Goal: Contribute content: Add original content to the website for others to see

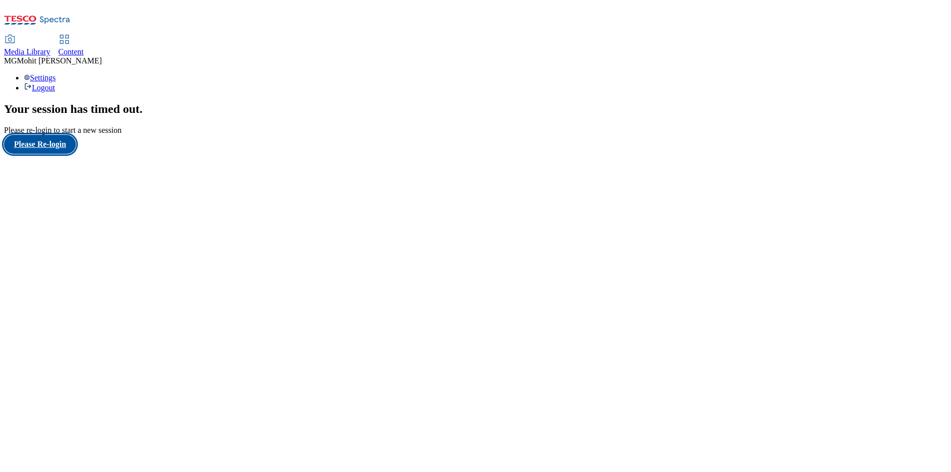
click at [56, 154] on button "Please Re-login" at bounding box center [40, 144] width 72 height 19
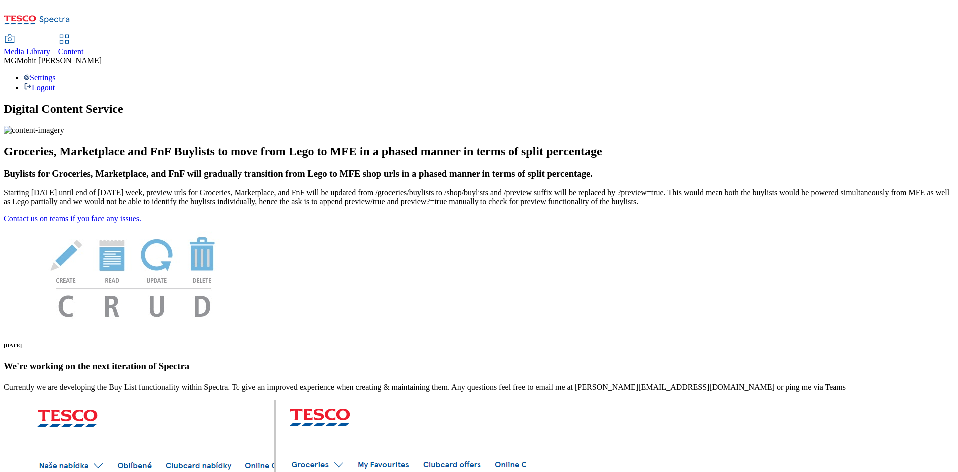
click at [84, 47] on span "Content" at bounding box center [70, 51] width 25 height 8
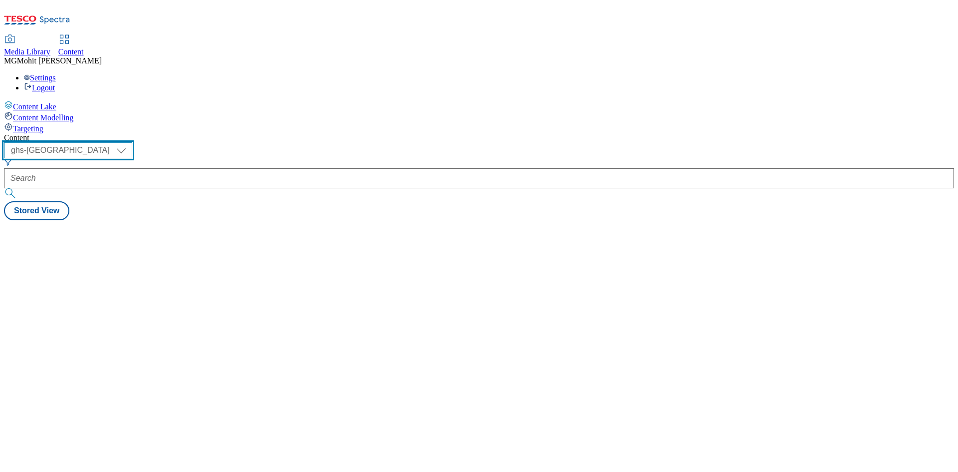
drag, startPoint x: 174, startPoint y: 81, endPoint x: 174, endPoint y: 87, distance: 6.5
click at [132, 142] on select "ghs-roi ghs-[GEOGRAPHIC_DATA]" at bounding box center [68, 150] width 128 height 16
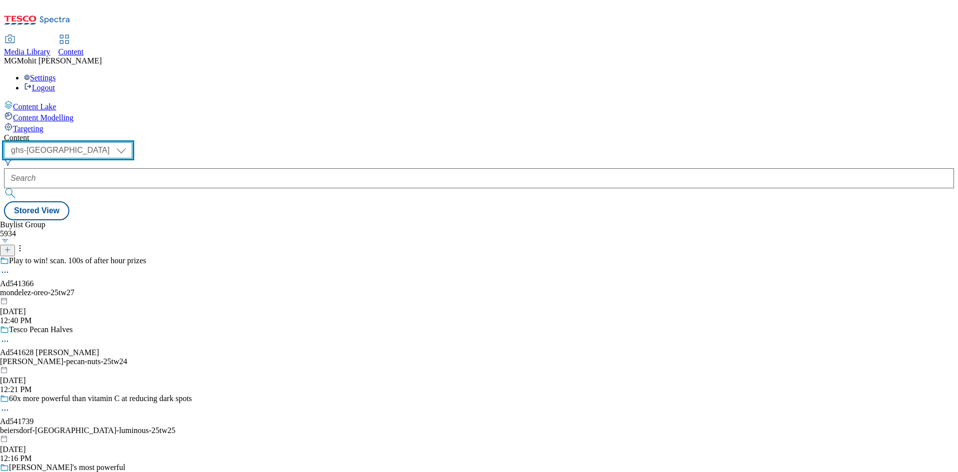
select select "ghs-roi"
click at [130, 142] on select "ghs-roi ghs-[GEOGRAPHIC_DATA]" at bounding box center [68, 150] width 128 height 16
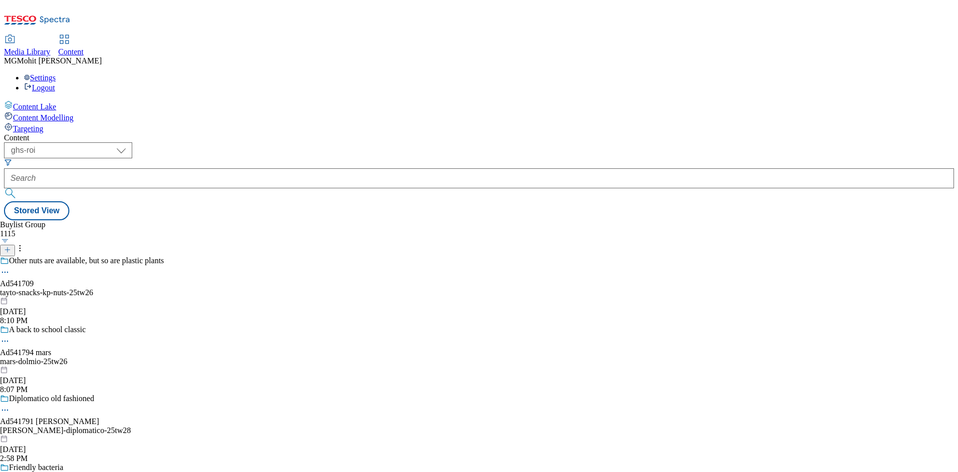
click at [11, 246] on icon at bounding box center [7, 249] width 7 height 7
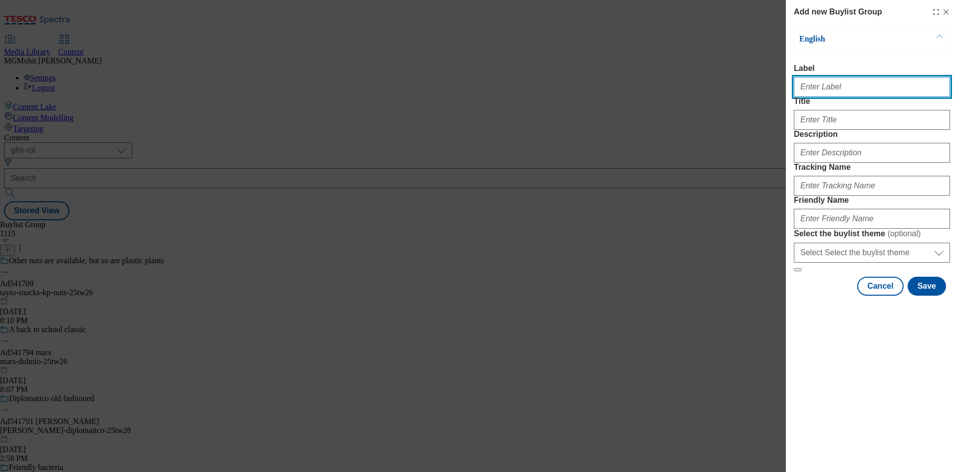
click at [832, 93] on input "Label" at bounding box center [872, 87] width 156 height 20
paste input "Ad541783 flahavan"
type input "Ad541783 flahavan"
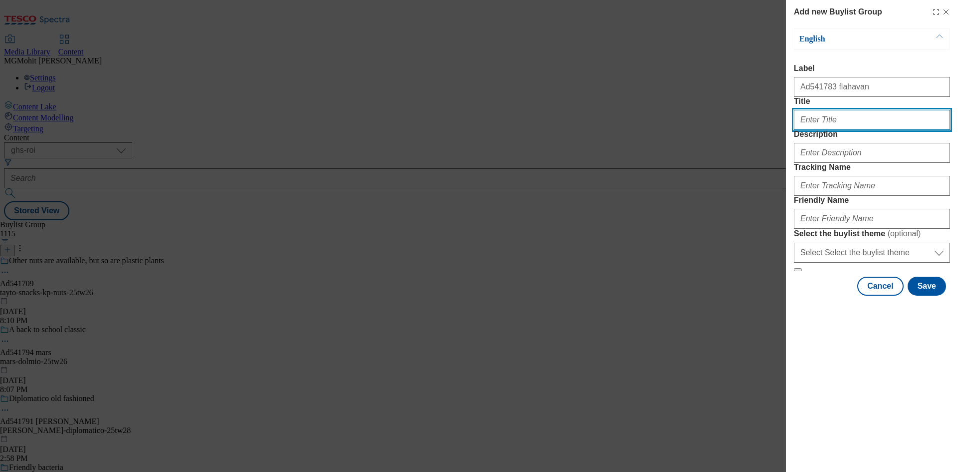
paste input "[PERSON_NAME] flapjacks"
type input "[PERSON_NAME] flapjacks"
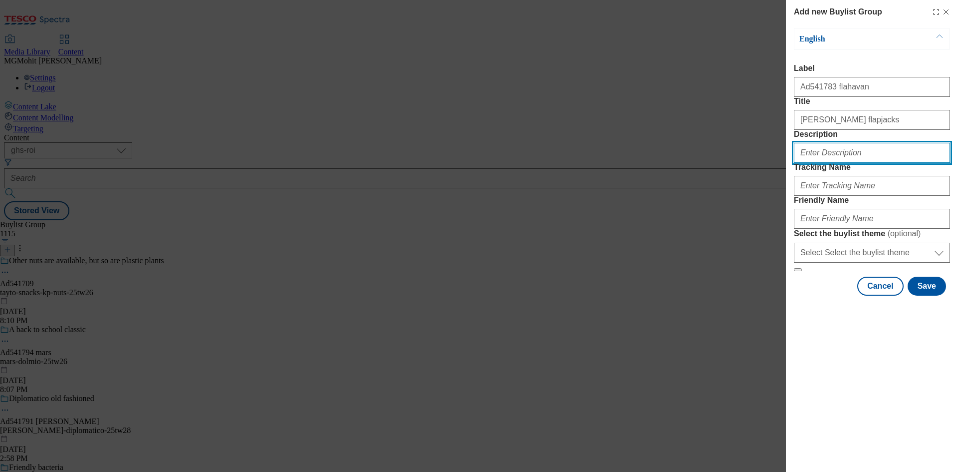
click at [828, 163] on input "Description" at bounding box center [872, 153] width 156 height 20
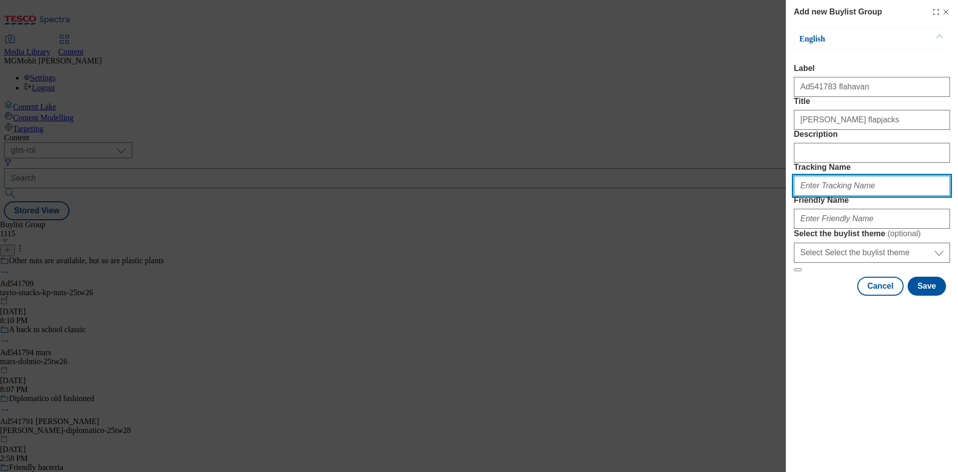
paste input "DH_AD541783"
type input "DH_AD541783"
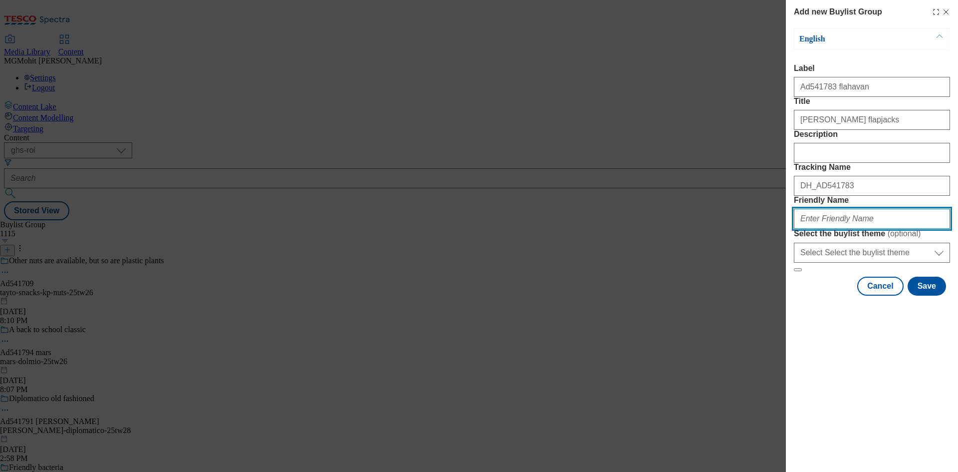
paste input "flahavan-flapjacks-25tw26"
type input "flahavan-flapjacks-25tw26"
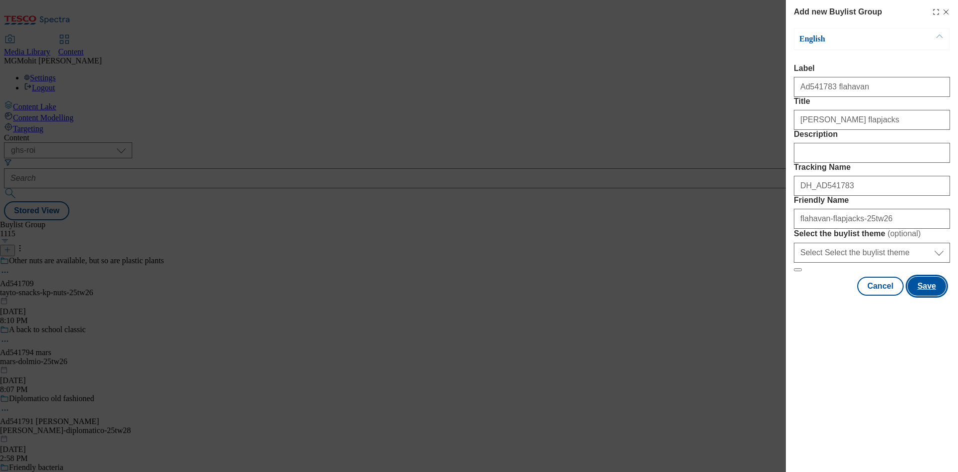
click at [928, 295] on button "Save" at bounding box center [927, 285] width 38 height 19
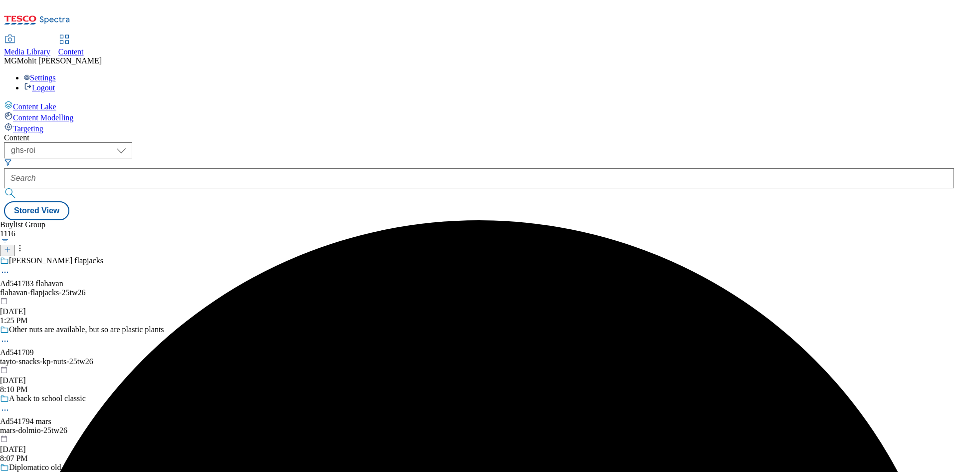
click at [216, 288] on div "flahavan-flapjacks-25tw26" at bounding box center [108, 292] width 216 height 9
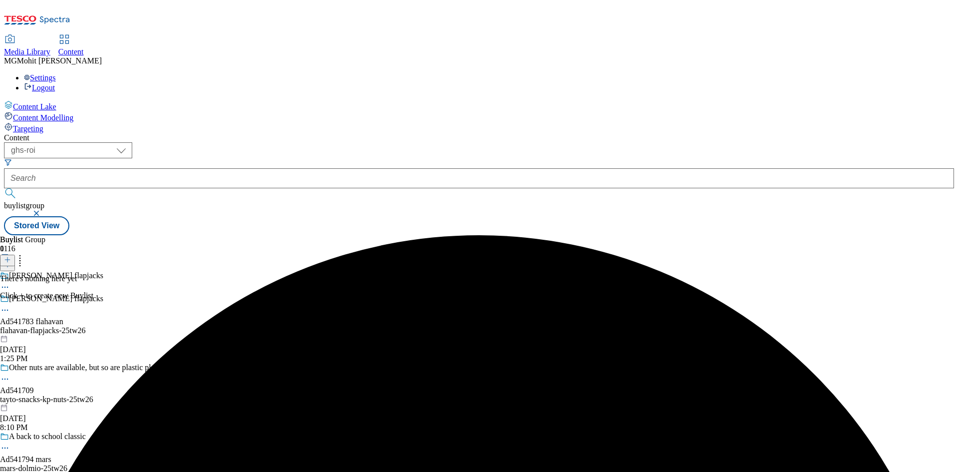
click at [11, 256] on icon at bounding box center [7, 259] width 7 height 7
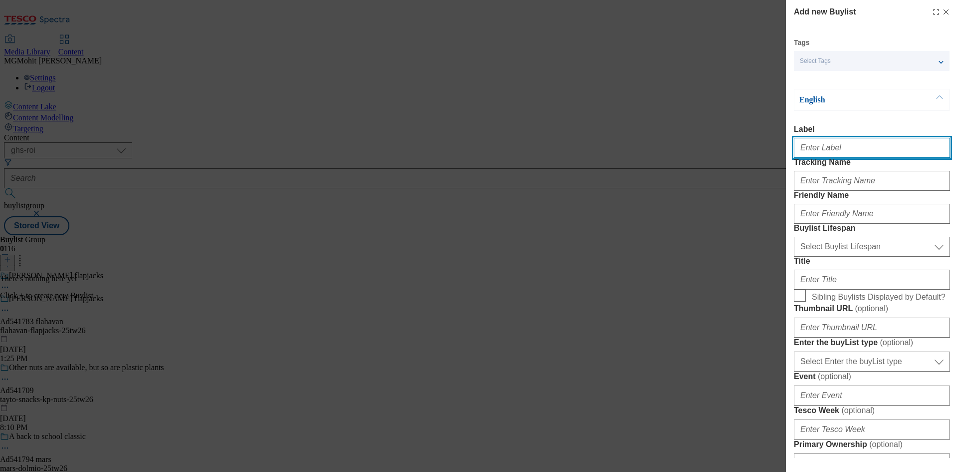
click at [818, 154] on input "Label" at bounding box center [872, 148] width 156 height 20
paste input "Ad541783"
type input "Ad541783"
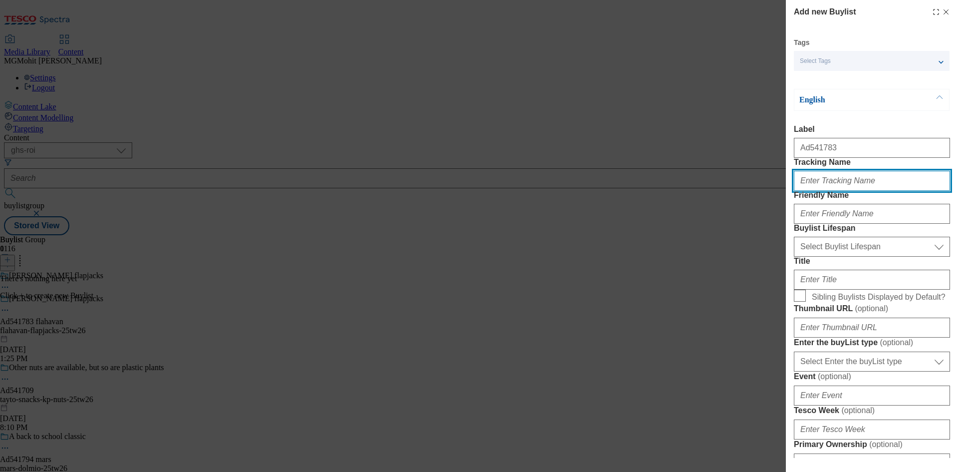
paste input "DH_AD541783"
type input "DH_AD541783"
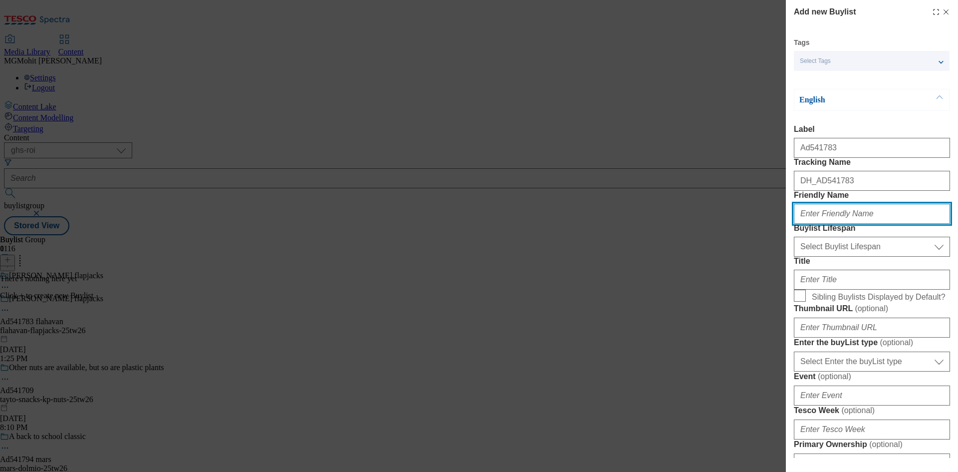
paste input "flahavan"
type input "flahavans"
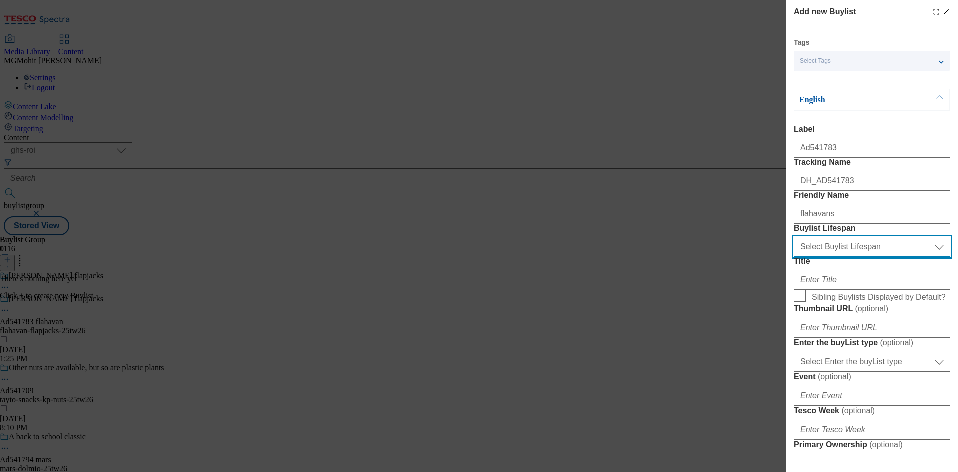
click at [849, 257] on select "Select Buylist Lifespan evergreen seasonal tactical" at bounding box center [872, 247] width 156 height 20
select select "tactical"
click at [794, 257] on select "Select Buylist Lifespan evergreen seasonal tactical" at bounding box center [872, 247] width 156 height 20
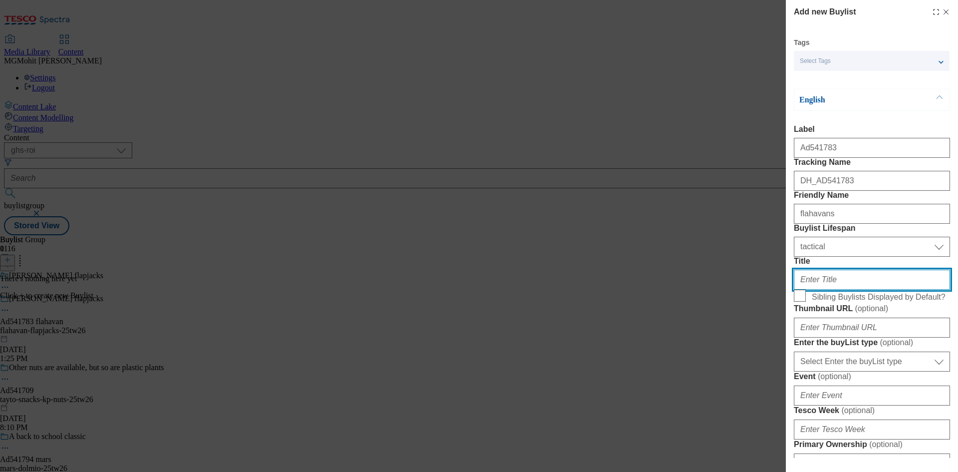
click at [814, 289] on input "Title" at bounding box center [872, 279] width 156 height 20
paste input "Oat load of yum"
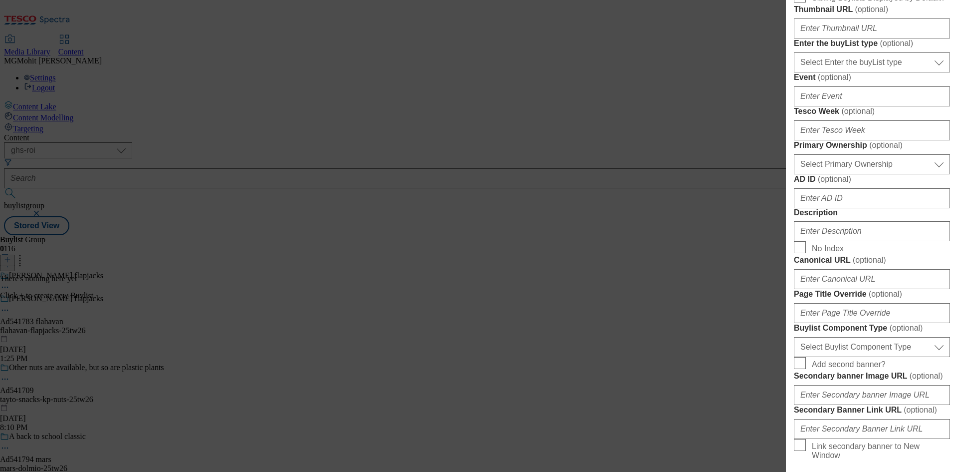
scroll to position [299, 0]
type input "Oat load of yum"
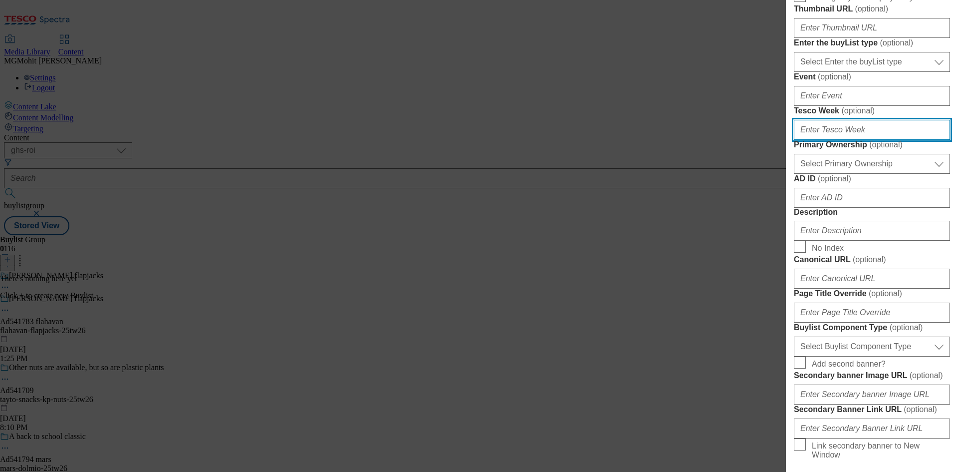
click at [820, 140] on input "Tesco Week ( optional )" at bounding box center [872, 130] width 156 height 20
type input "6"
type input "26"
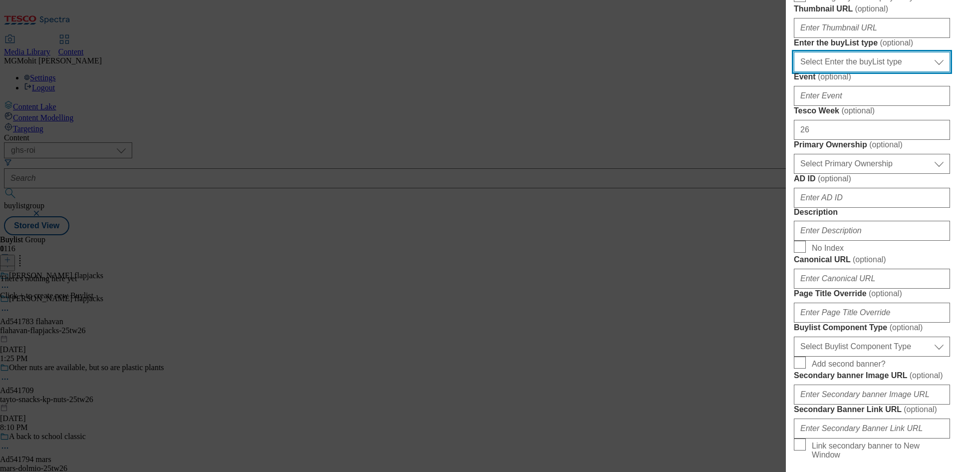
click at [836, 72] on select "Select Enter the buyList type event supplier funded long term >4 weeks supplier…" at bounding box center [872, 62] width 156 height 20
select select "supplier funded short term 1-3 weeks"
click at [794, 72] on select "Select Enter the buyList type event supplier funded long term >4 weeks supplier…" at bounding box center [872, 62] width 156 height 20
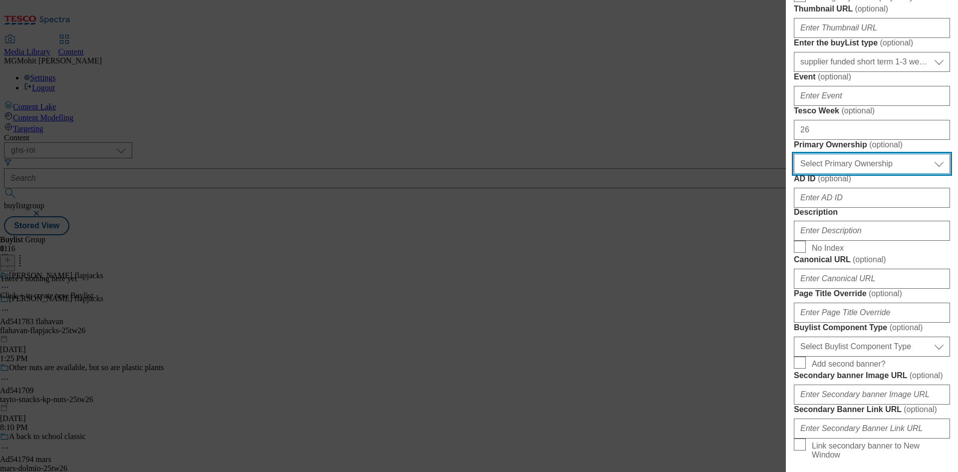
click at [828, 174] on select "Select Primary Ownership [PERSON_NAME]" at bounding box center [872, 164] width 156 height 20
select select "dunnhumby"
click at [794, 174] on select "Select Primary Ownership [PERSON_NAME]" at bounding box center [872, 164] width 156 height 20
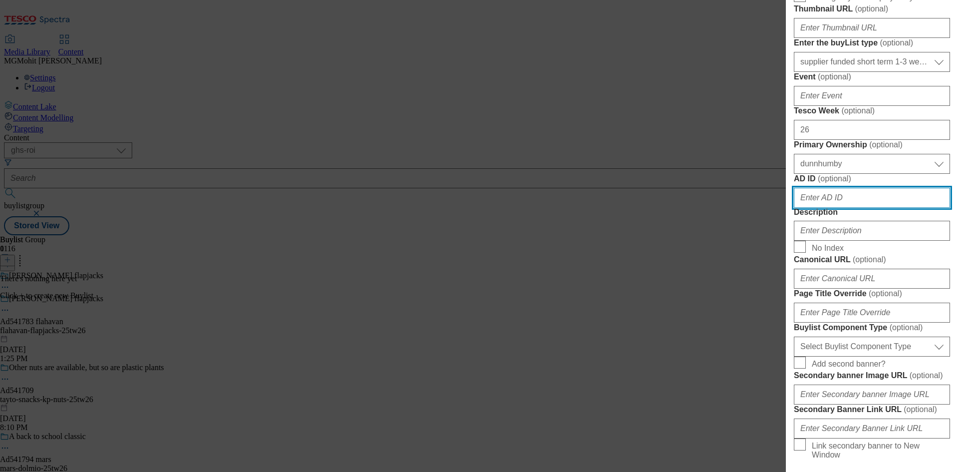
click at [829, 208] on input "AD ID ( optional )" at bounding box center [872, 198] width 156 height 20
paste input "541783"
type input "541783"
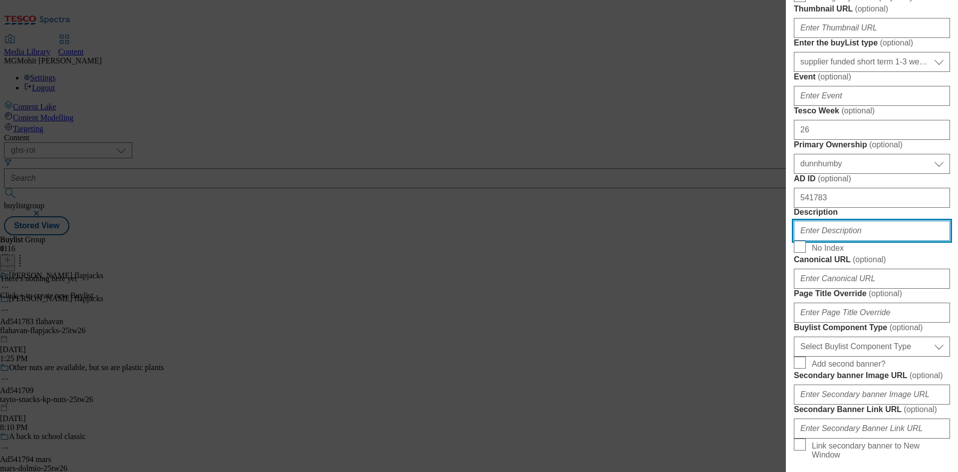
click at [827, 241] on input "Description" at bounding box center [872, 231] width 156 height 20
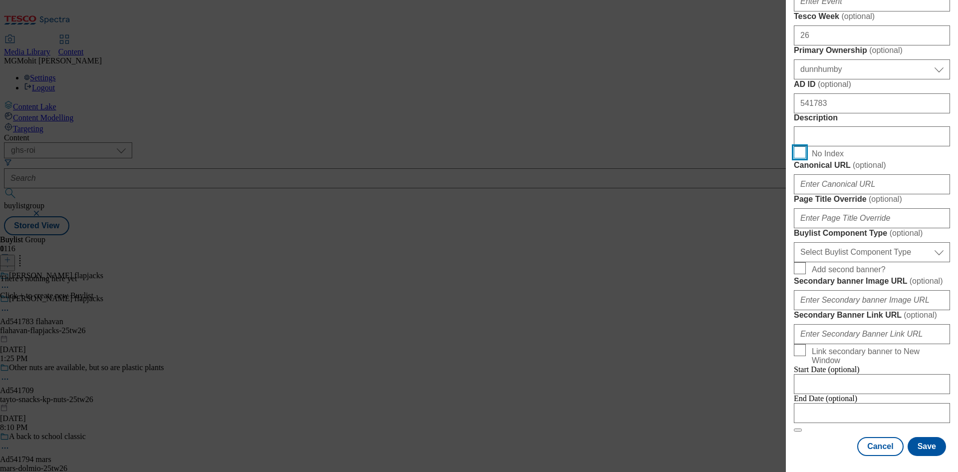
scroll to position [556, 0]
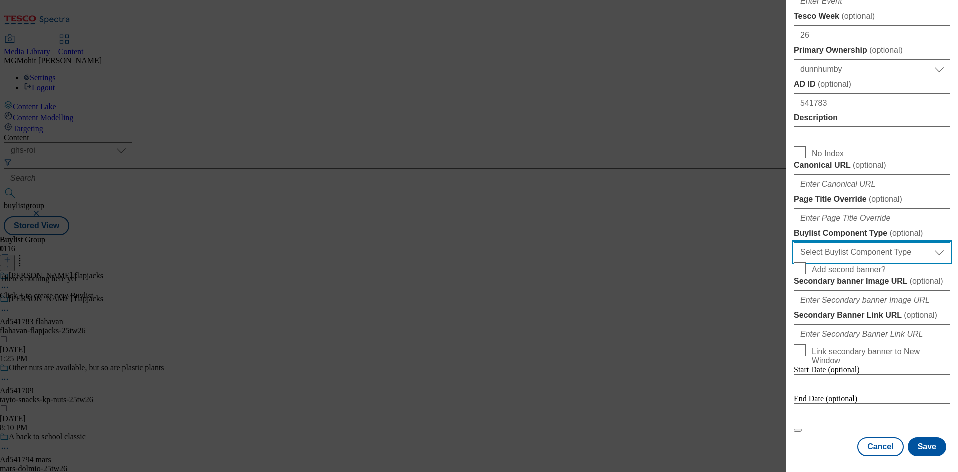
drag, startPoint x: 833, startPoint y: 346, endPoint x: 827, endPoint y: 356, distance: 12.1
click at [833, 262] on select "Select Buylist Component Type Banner Competition Header Meal" at bounding box center [872, 252] width 156 height 20
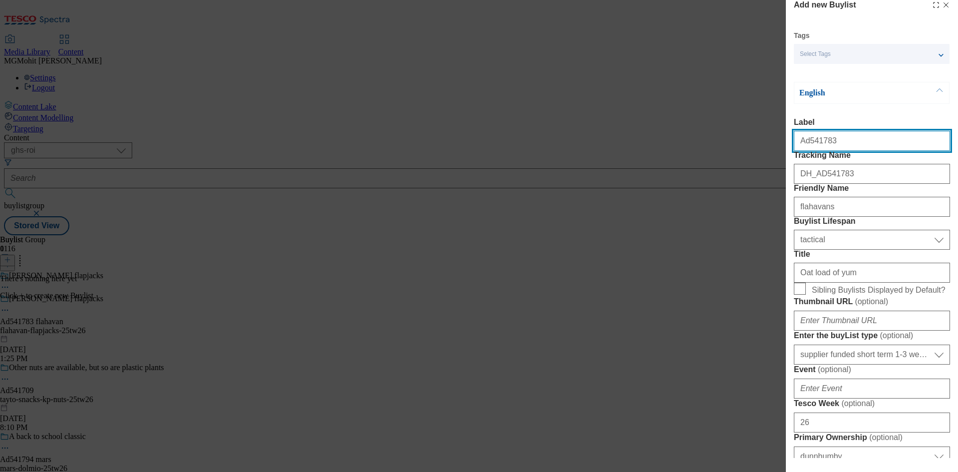
select select "Banner"
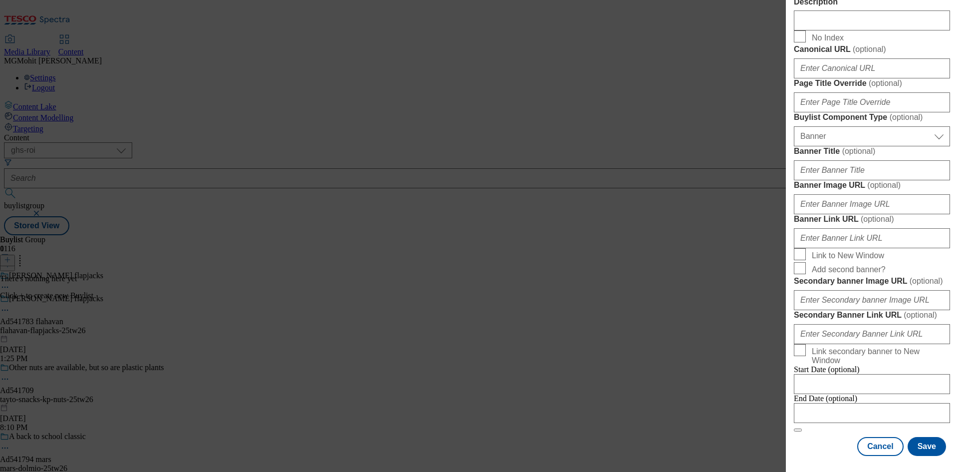
scroll to position [936, 0]
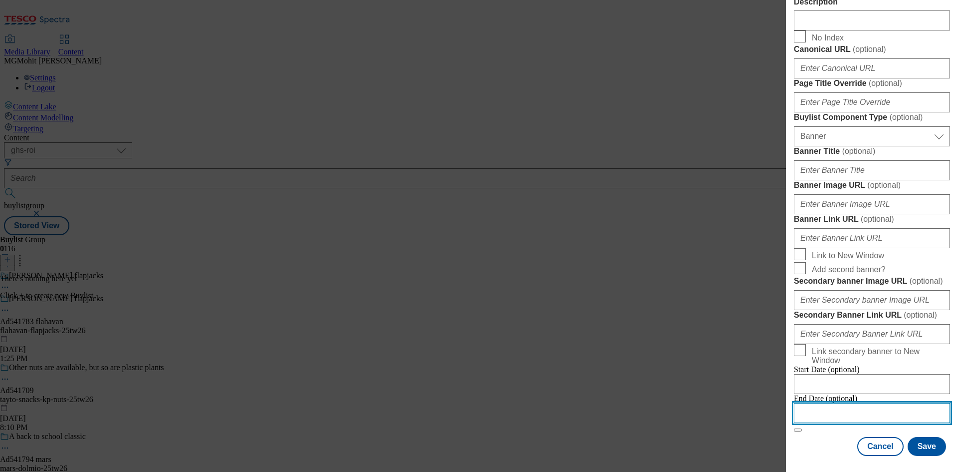
click at [838, 409] on input "Modal" at bounding box center [872, 413] width 156 height 20
select select "2025"
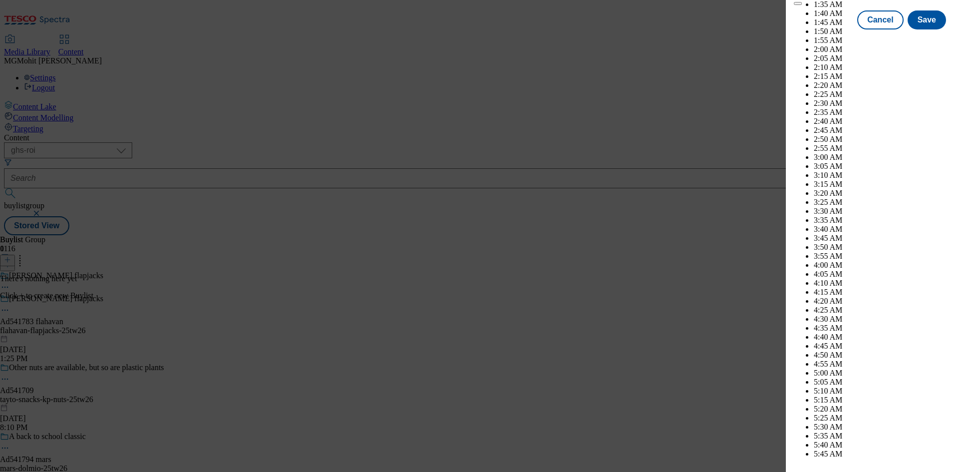
scroll to position [2964, 0]
select select "November"
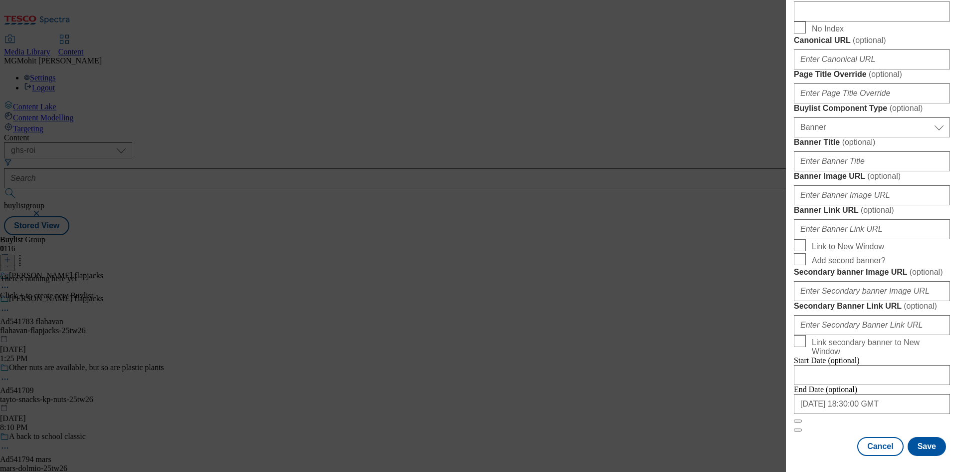
click at [810, 447] on div "Cancel Save" at bounding box center [872, 446] width 156 height 19
click at [917, 445] on button "Save" at bounding box center [927, 446] width 38 height 19
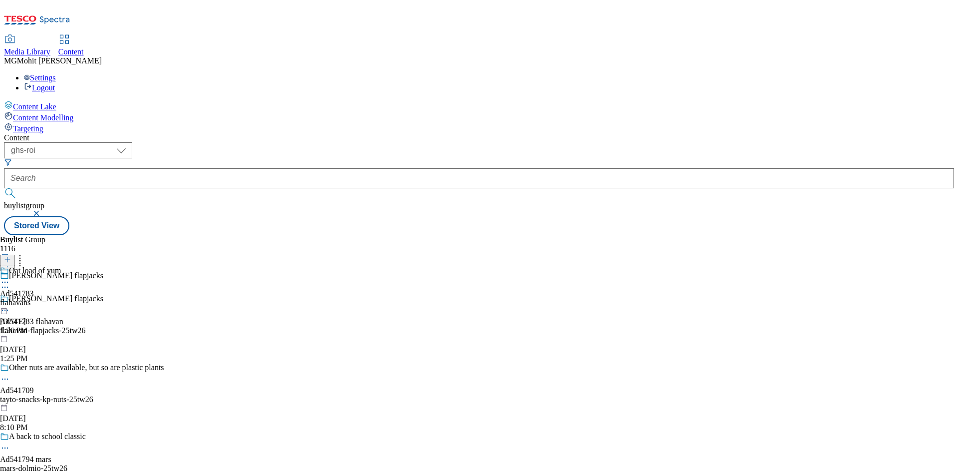
click at [61, 298] on div "flahavans" at bounding box center [30, 302] width 61 height 9
click at [15, 255] on button at bounding box center [7, 260] width 15 height 11
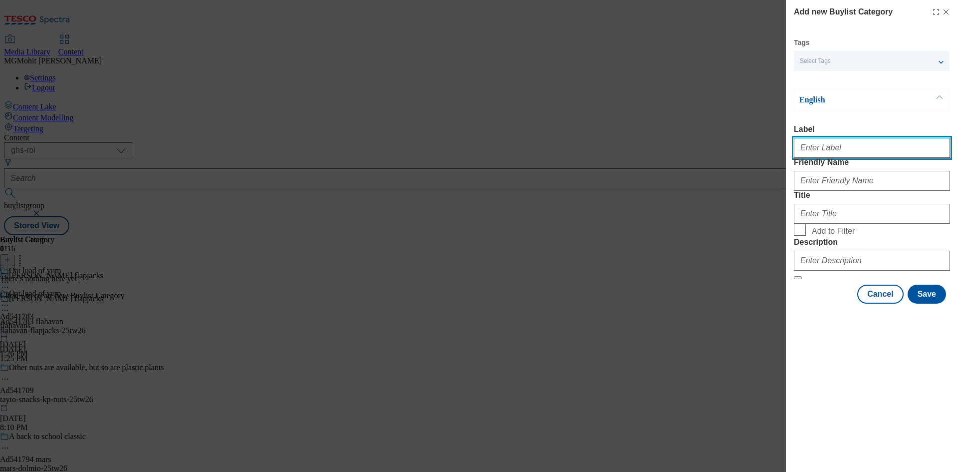
click at [821, 148] on input "Label" at bounding box center [872, 148] width 156 height 20
paste input "Ad541783"
type input "Ad541783"
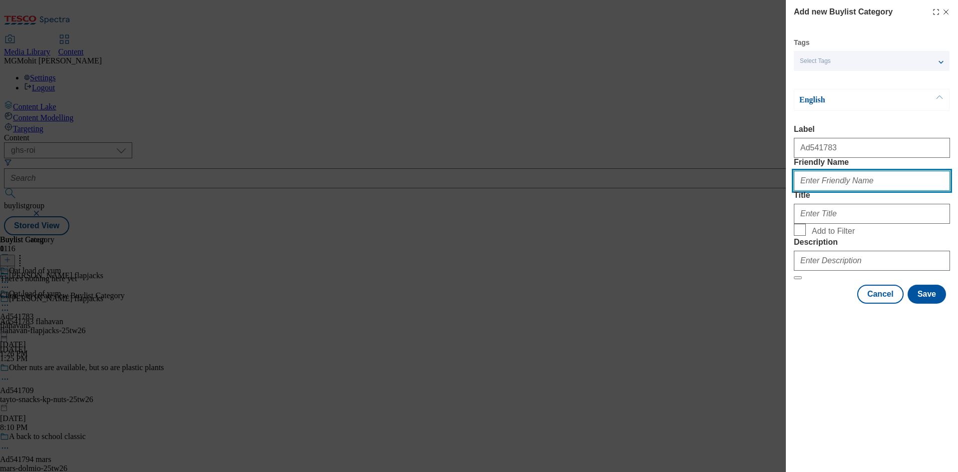
paste input "flahavans-flapjacks"
type input "flahavans-flapjacks"
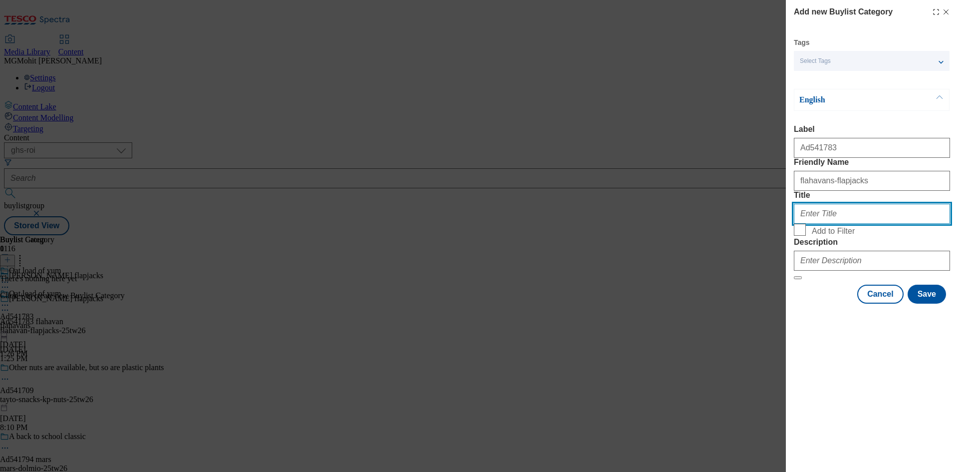
click at [818, 224] on input "Title" at bounding box center [872, 214] width 156 height 20
paste input "flahavans-flapjacks"
type input "Flahavans"
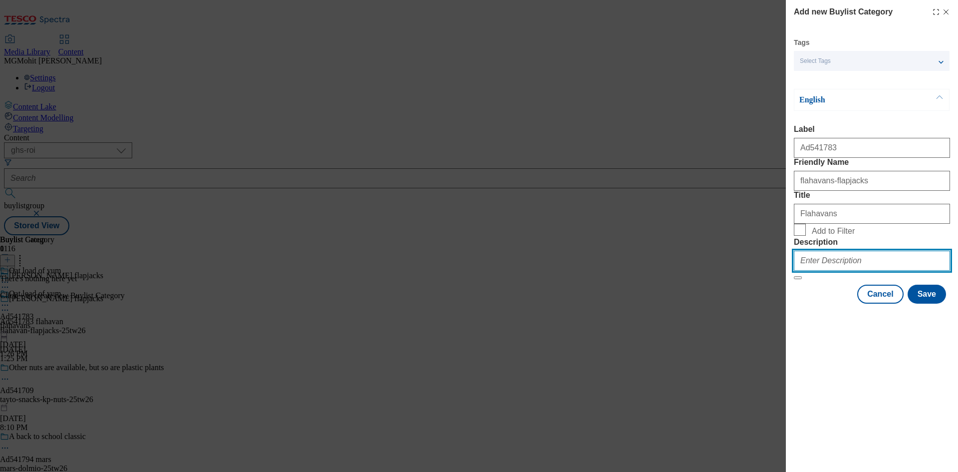
click at [802, 270] on input "Description" at bounding box center [872, 261] width 156 height 20
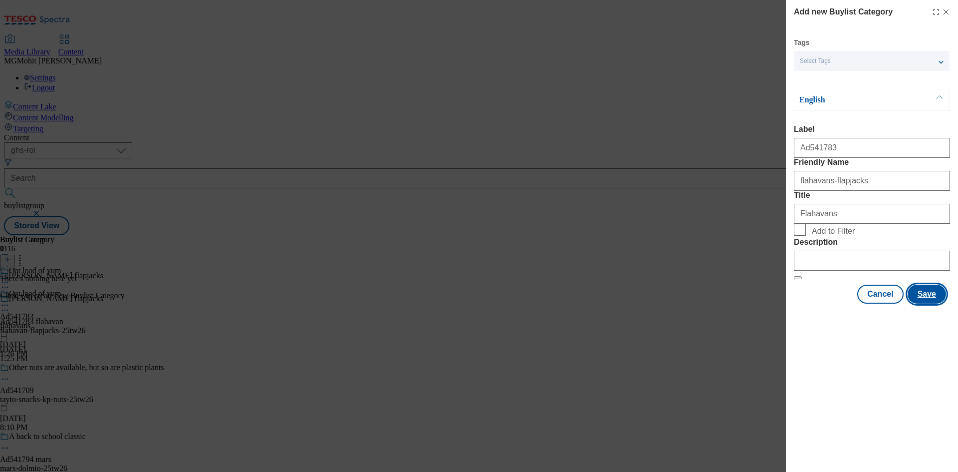
click at [923, 303] on button "Save" at bounding box center [927, 293] width 38 height 19
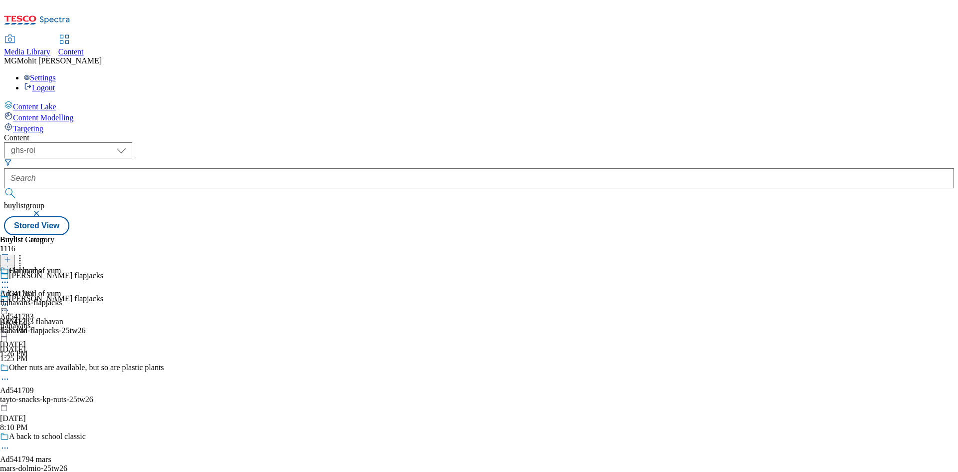
click at [62, 298] on div "flahavans-flapjacks" at bounding box center [31, 302] width 62 height 9
click at [11, 256] on icon at bounding box center [7, 259] width 7 height 7
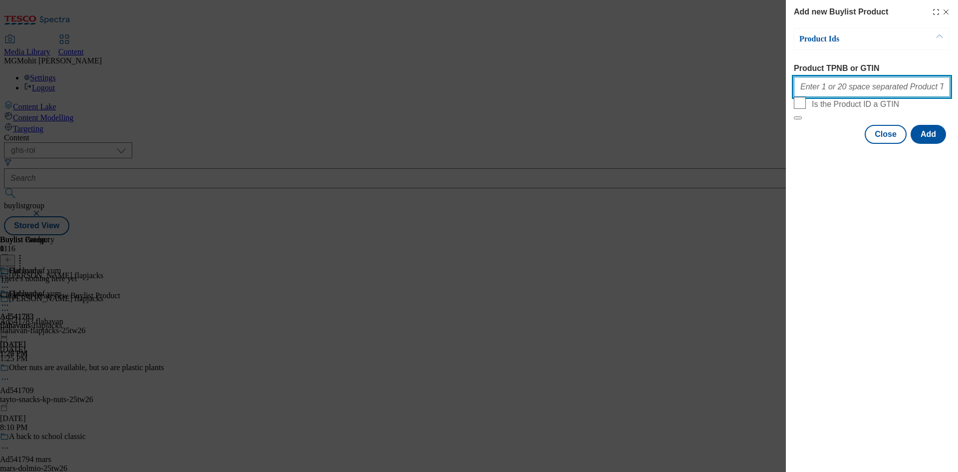
click at [820, 93] on input "Product TPNB or GTIN" at bounding box center [872, 87] width 156 height 20
paste input "78055432 78055363 78055414 87345634"
type input "78055432 78055363 78055414 87345634"
click at [933, 144] on button "Add" at bounding box center [928, 134] width 35 height 19
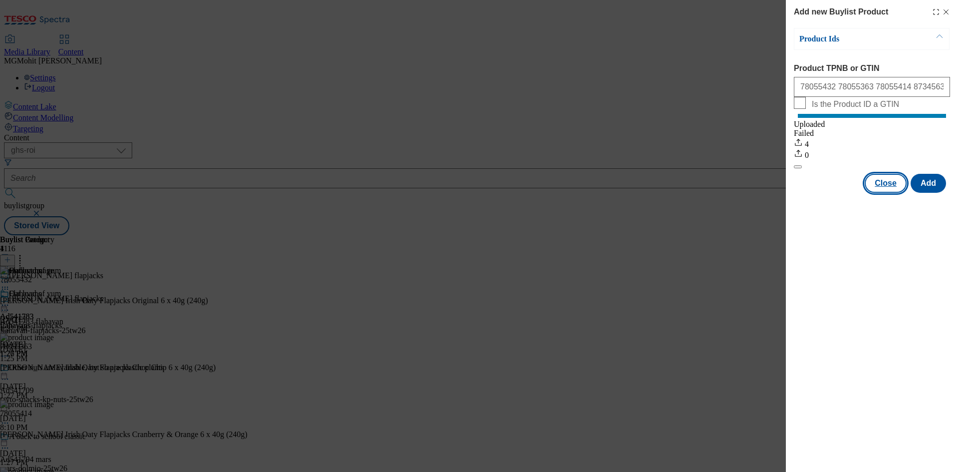
click at [900, 192] on button "Close" at bounding box center [886, 183] width 42 height 19
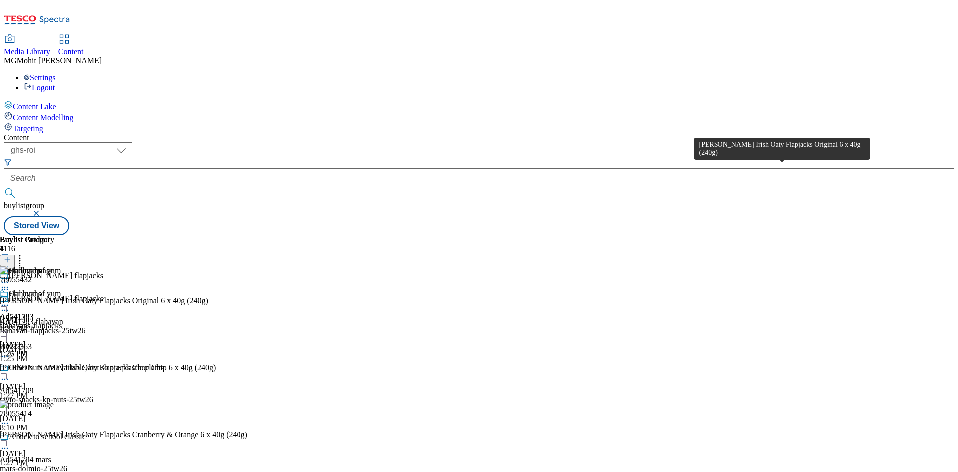
click at [208, 296] on div "[PERSON_NAME] Irish Oaty Flapjacks Original 6 x 40g (240g)" at bounding box center [104, 300] width 208 height 9
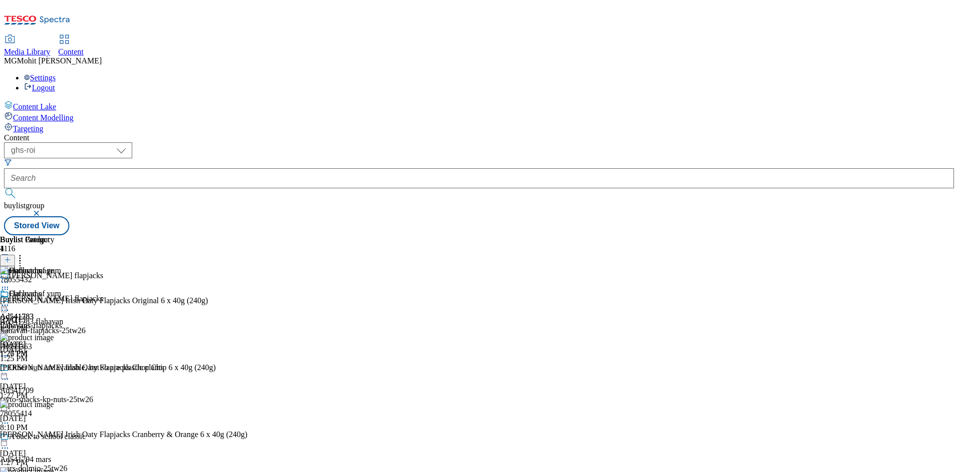
click at [10, 300] on icon at bounding box center [5, 305] width 10 height 10
click at [42, 322] on span "Edit" at bounding box center [36, 325] width 11 height 7
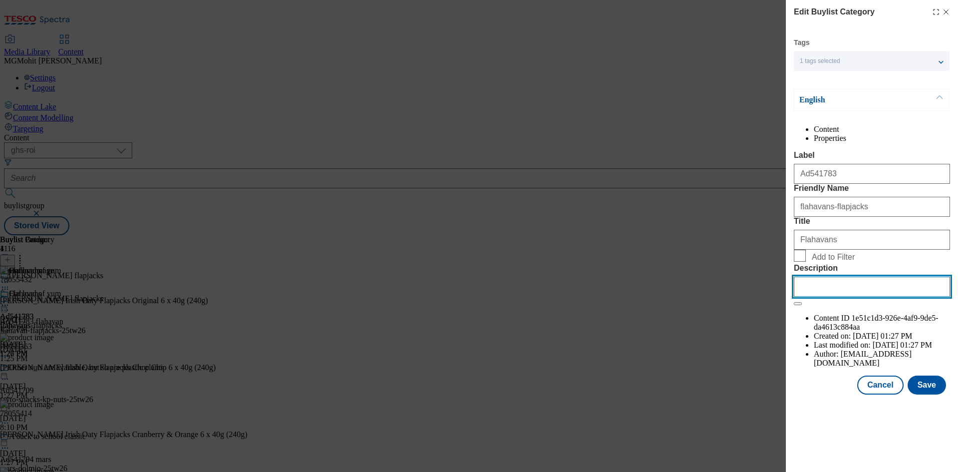
click at [837, 296] on input "Description" at bounding box center [872, 286] width 156 height 20
paste input "[PERSON_NAME] Irish Oaty Flapjacks Original 6 x 40g (240g)"
type input "[PERSON_NAME] Irish Oaty Flapjacks Original 6 x 40g (240g)"
click at [927, 394] on button "Save" at bounding box center [927, 384] width 38 height 19
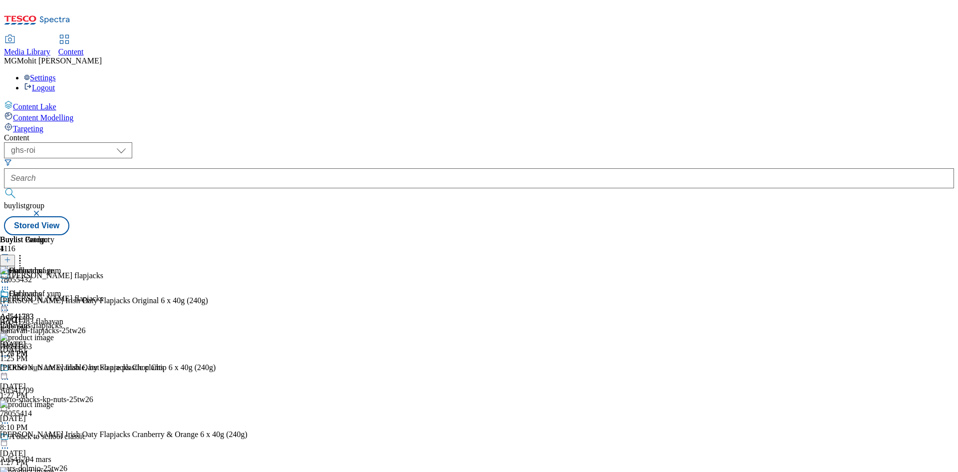
click at [10, 305] on icon at bounding box center [5, 310] width 10 height 10
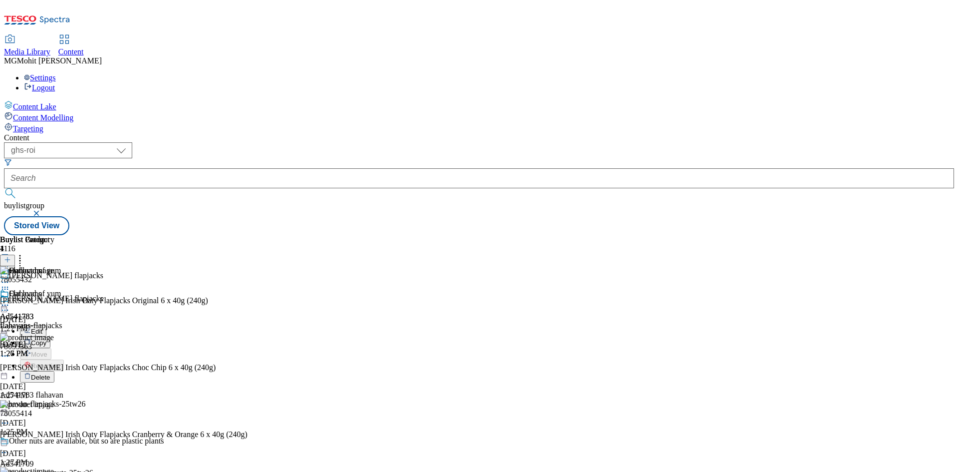
click at [42, 327] on span "Edit" at bounding box center [36, 330] width 11 height 7
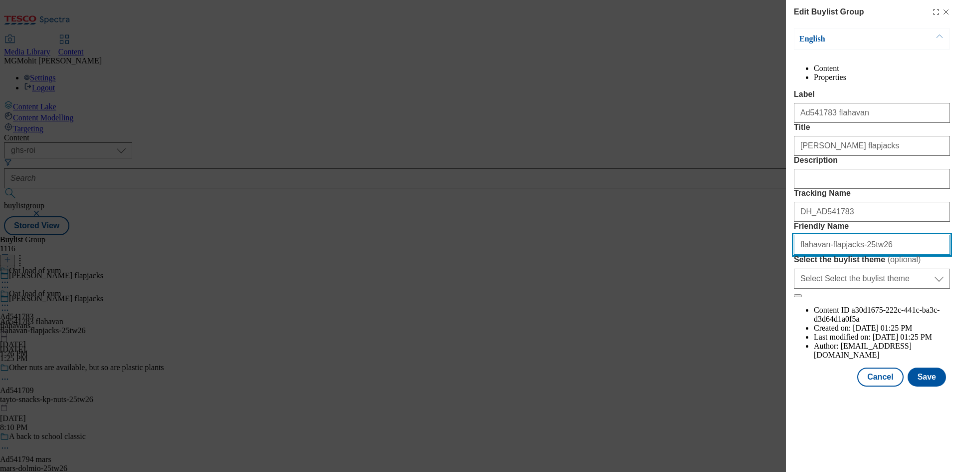
click at [822, 255] on input "flahavan-flapjacks-25tw26" at bounding box center [872, 245] width 156 height 20
type input "flahavans-flapjacks-25tw26"
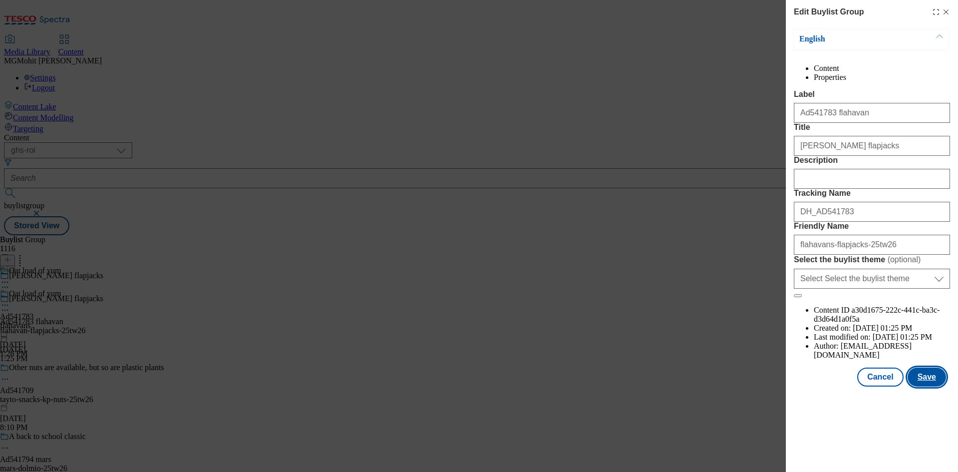
click at [937, 386] on button "Save" at bounding box center [927, 376] width 38 height 19
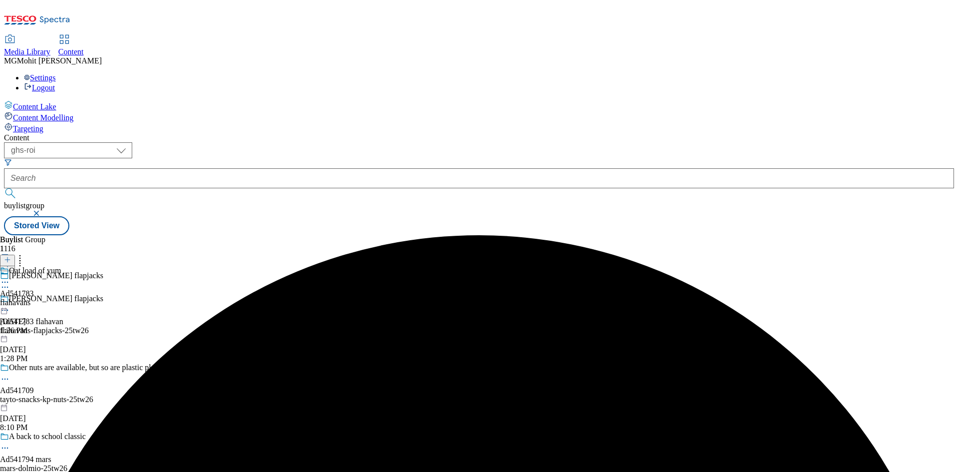
click at [10, 277] on icon at bounding box center [5, 282] width 10 height 10
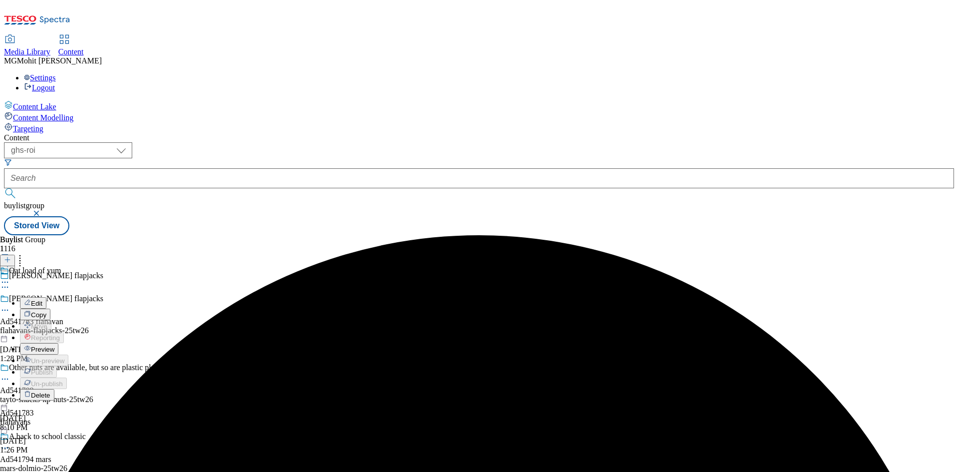
click at [54, 345] on span "Preview" at bounding box center [42, 348] width 23 height 7
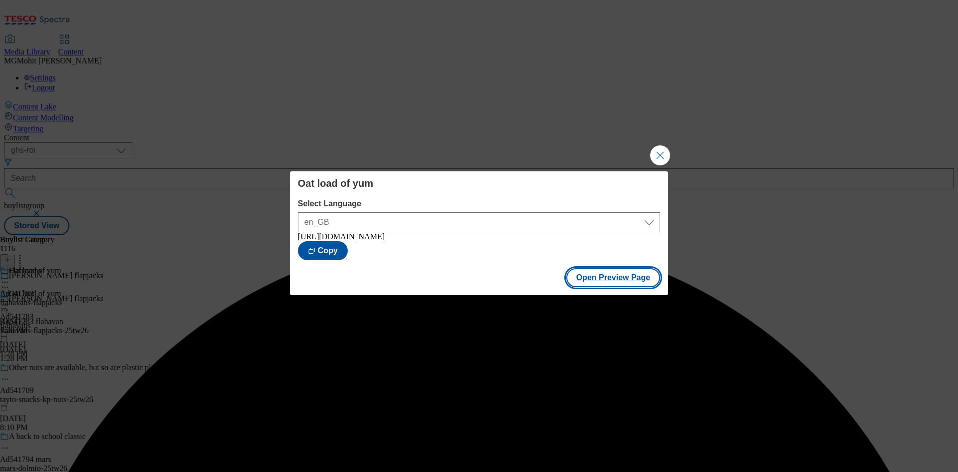
click at [596, 287] on button "Open Preview Page" at bounding box center [613, 277] width 94 height 19
click at [664, 152] on button "Close Modal" at bounding box center [660, 155] width 20 height 20
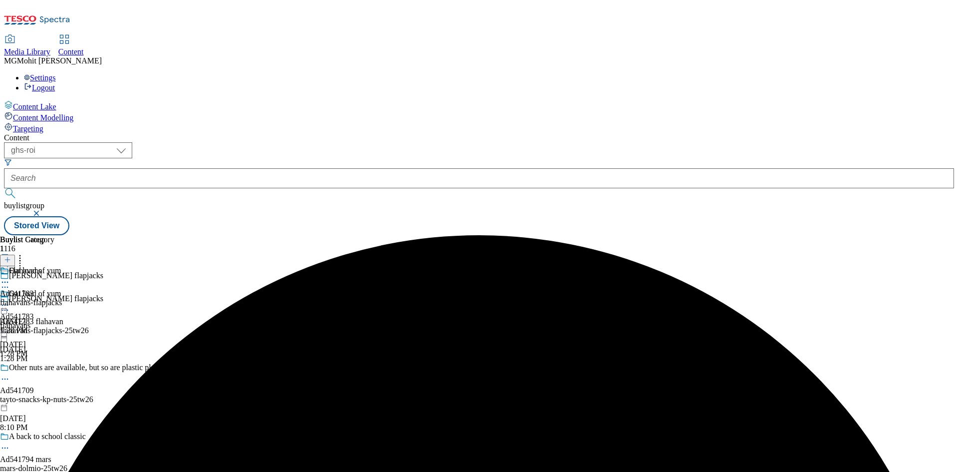
click at [10, 300] on icon at bounding box center [5, 305] width 10 height 10
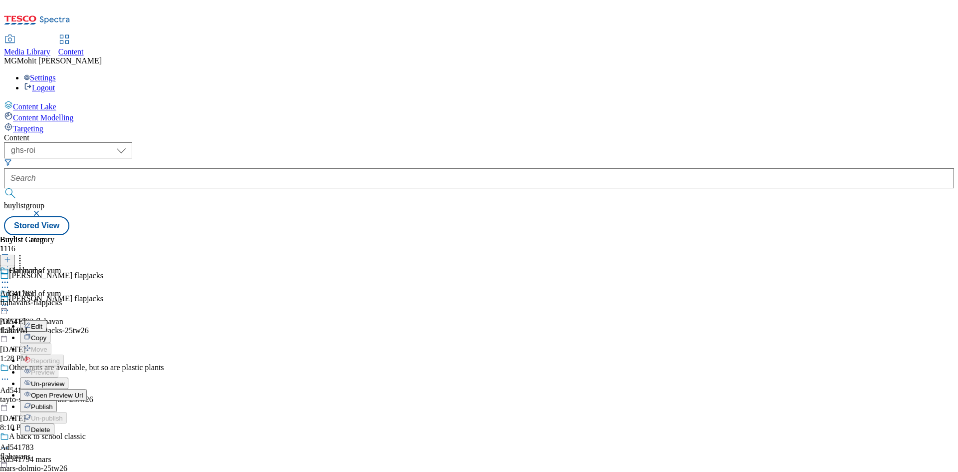
click at [53, 403] on span "Publish" at bounding box center [42, 406] width 22 height 7
